Goal: Transaction & Acquisition: Purchase product/service

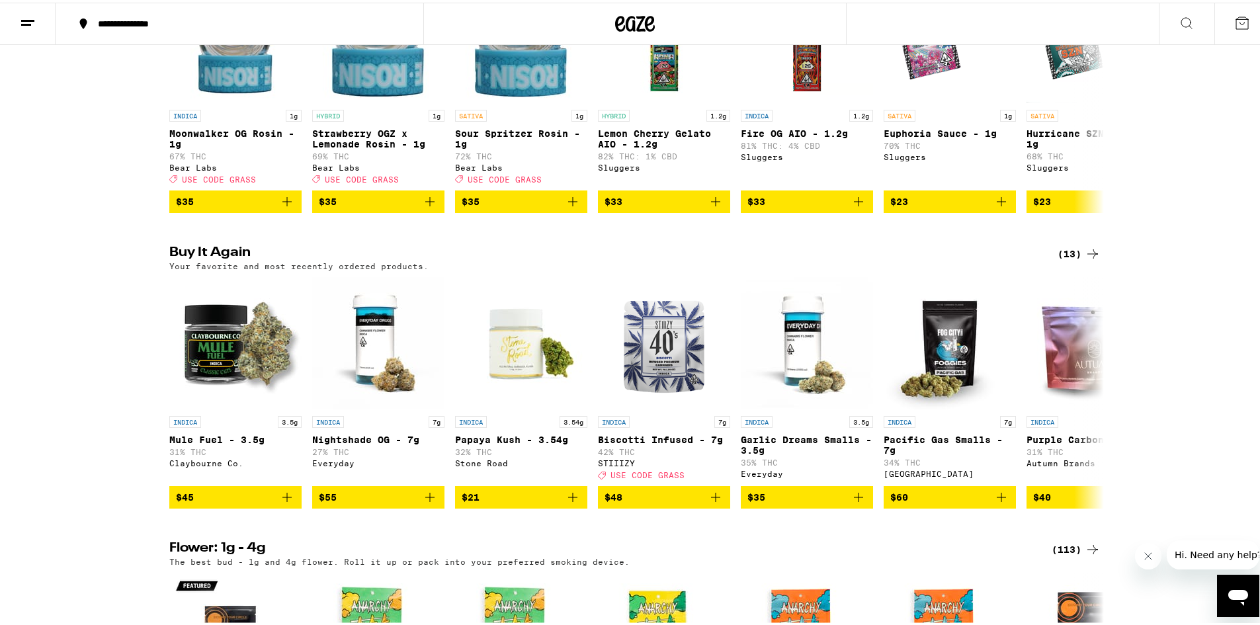
scroll to position [1256, 0]
